Goal: Register for event/course

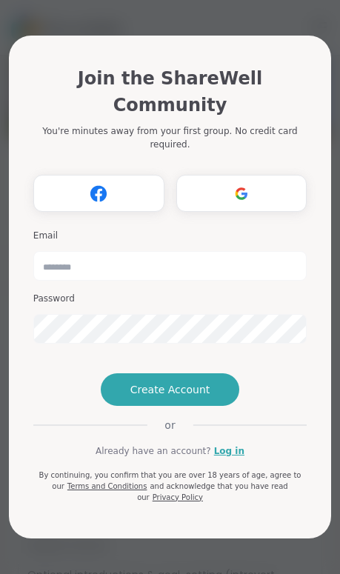
click at [238, 457] on link "Log in" at bounding box center [229, 450] width 30 height 13
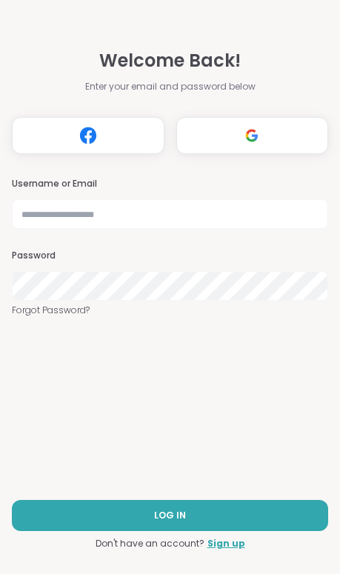
click at [266, 127] on img at bounding box center [252, 134] width 28 height 27
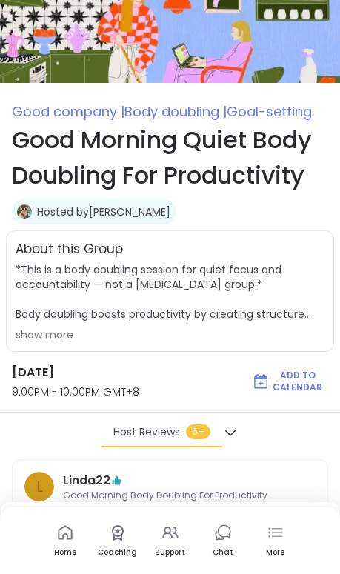
click at [67, 554] on div "Home" at bounding box center [65, 552] width 22 height 10
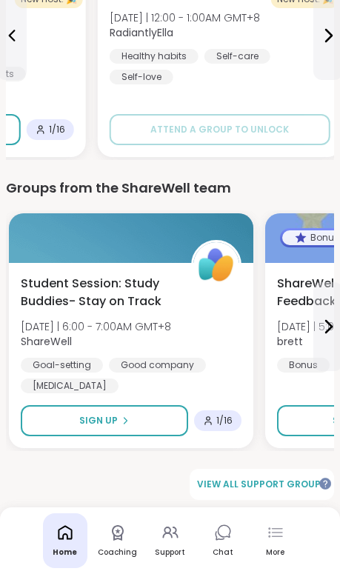
scroll to position [1187, 0]
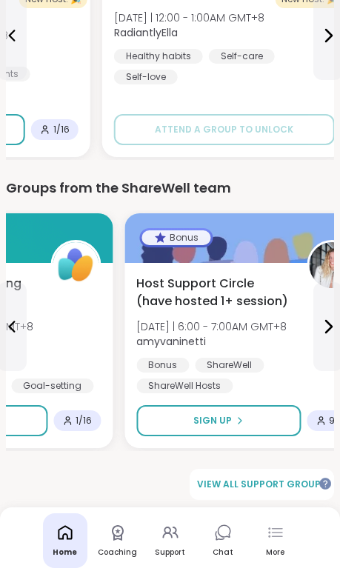
click at [277, 477] on span "View all support groups" at bounding box center [262, 483] width 130 height 13
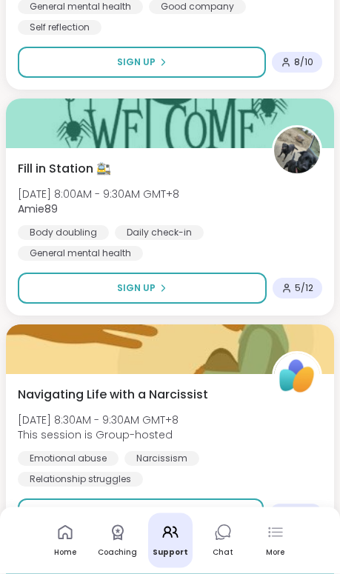
scroll to position [7432, 0]
click at [212, 573] on span "Load more groups" at bounding box center [170, 580] width 96 height 13
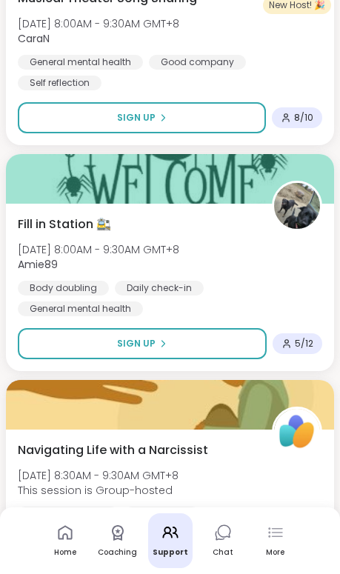
scroll to position [7380, 0]
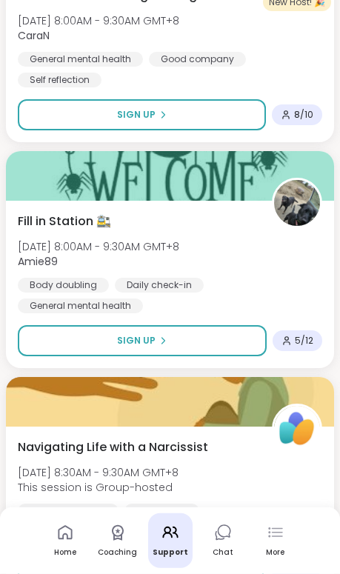
click at [215, 355] on button "Sign Up" at bounding box center [142, 340] width 249 height 31
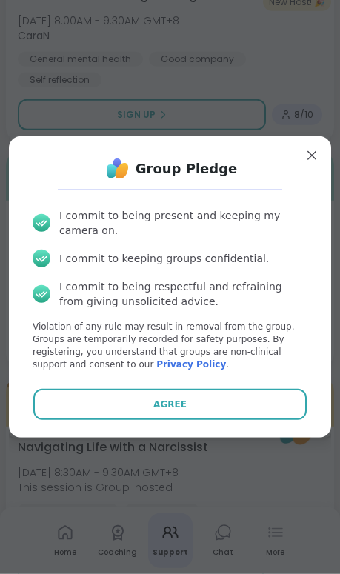
click at [204, 420] on button "Agree" at bounding box center [169, 404] width 273 height 31
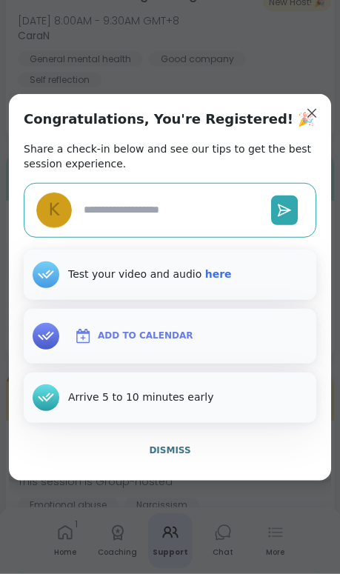
type textarea "*"
click at [175, 466] on button "Dismiss" at bounding box center [170, 449] width 292 height 31
